Goal: Find specific page/section: Find specific page/section

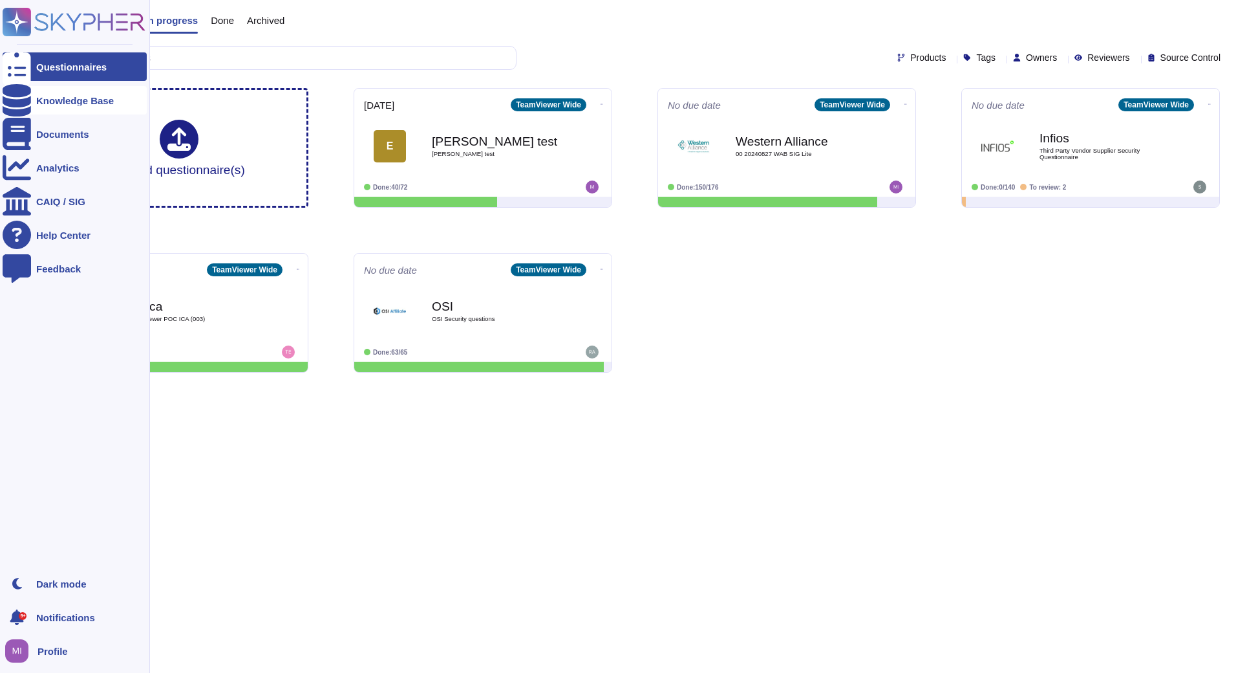
click at [18, 92] on div at bounding box center [17, 100] width 28 height 28
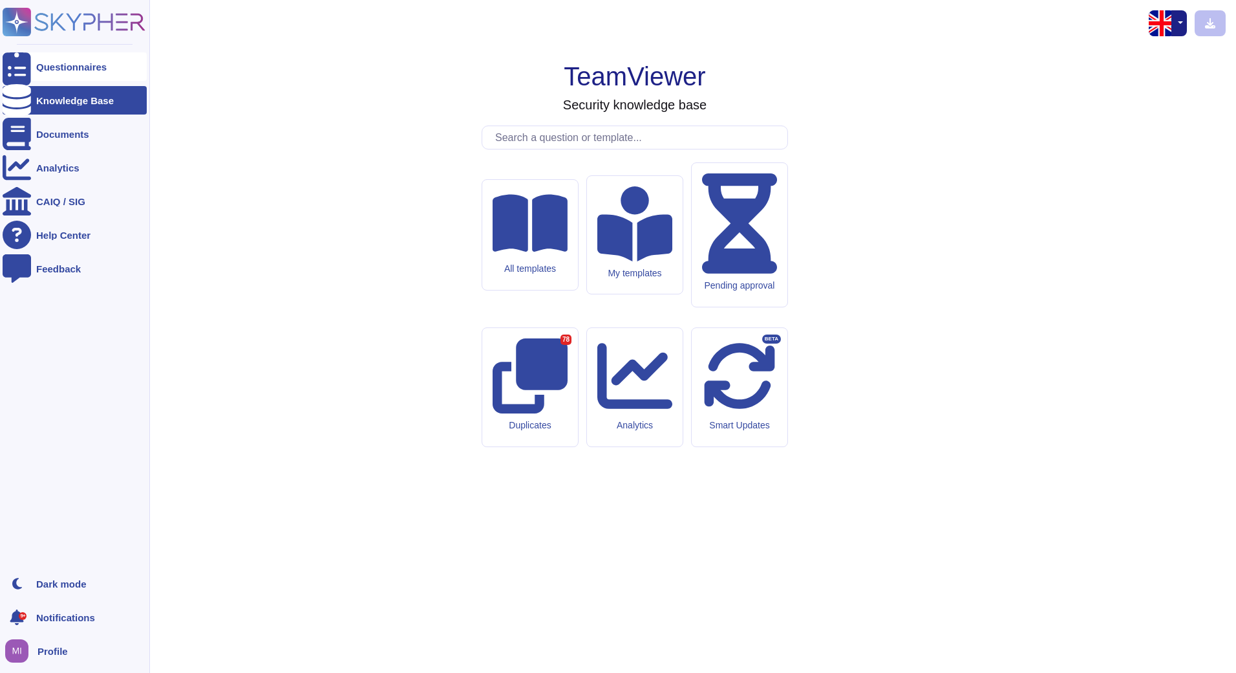
click at [54, 63] on div "Questionnaires" at bounding box center [71, 67] width 70 height 10
